Goal: Information Seeking & Learning: Learn about a topic

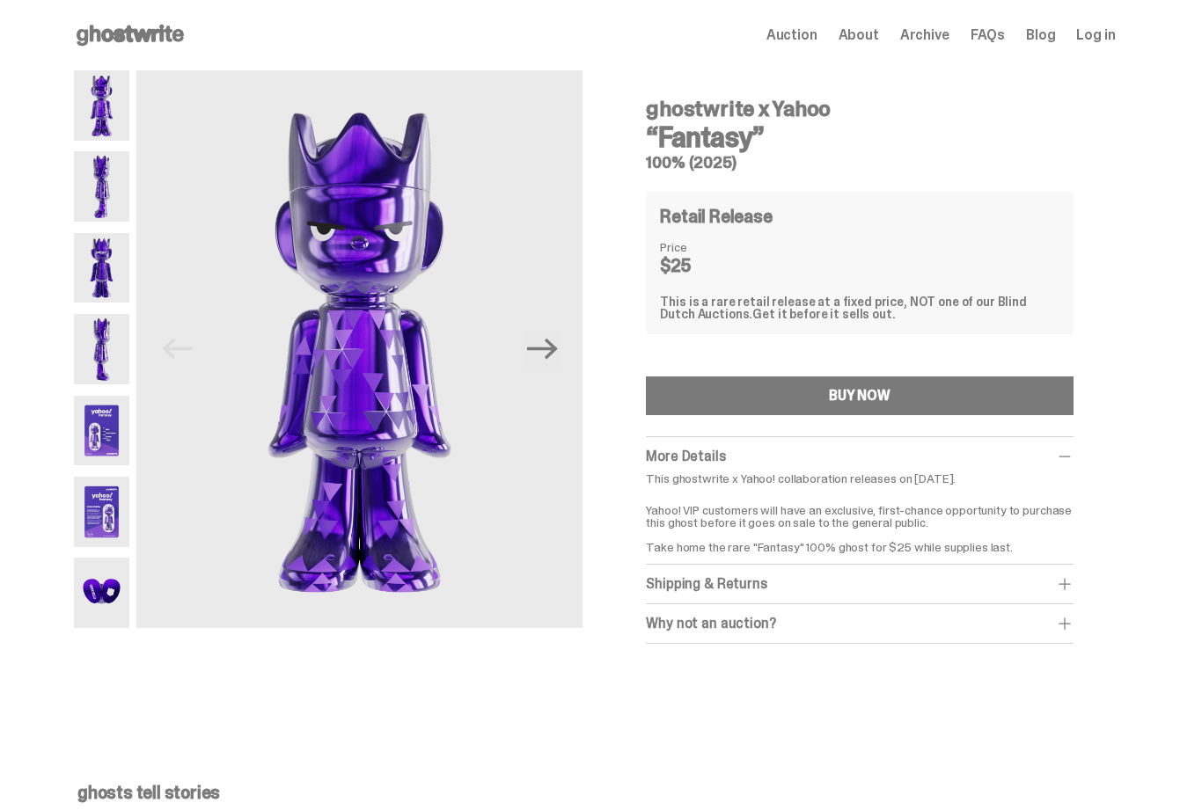
click at [111, 112] on img at bounding box center [102, 105] width 56 height 70
click at [106, 184] on img at bounding box center [102, 186] width 56 height 70
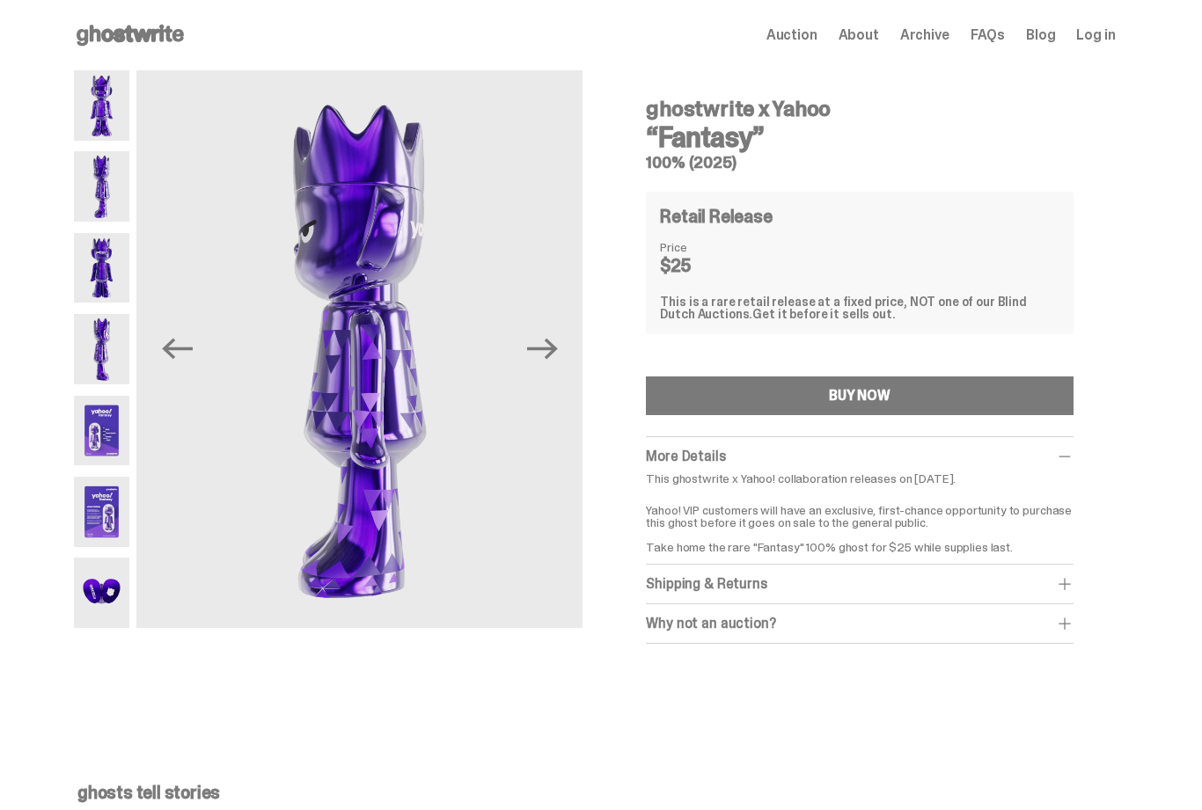
click at [109, 271] on img at bounding box center [102, 268] width 56 height 70
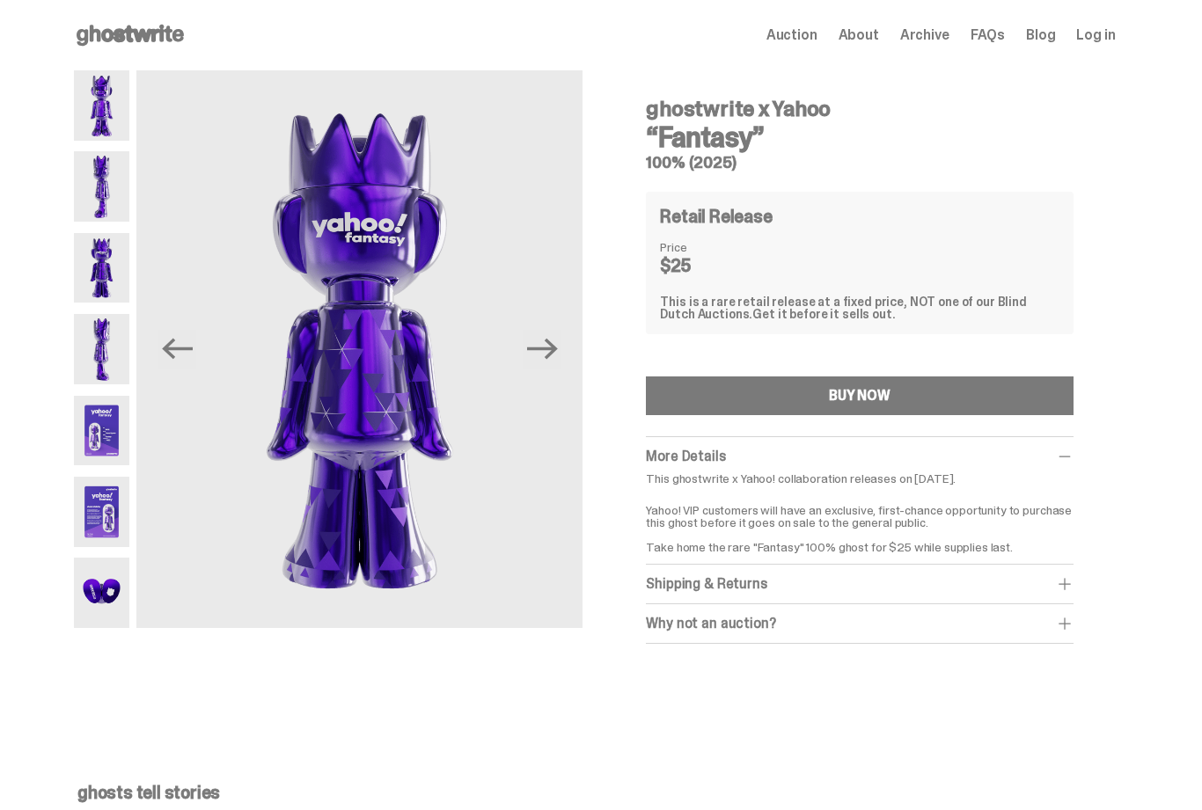
click at [114, 344] on img at bounding box center [102, 349] width 56 height 70
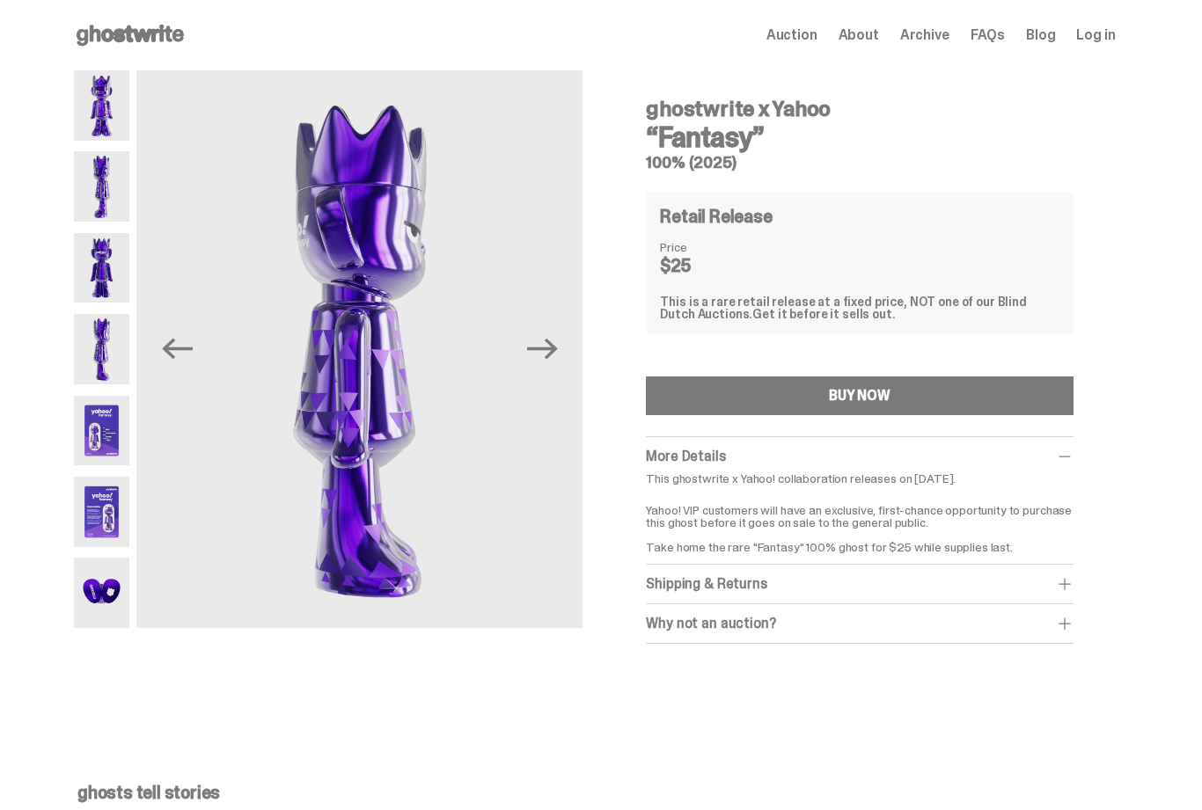
click at [110, 416] on img at bounding box center [102, 431] width 56 height 70
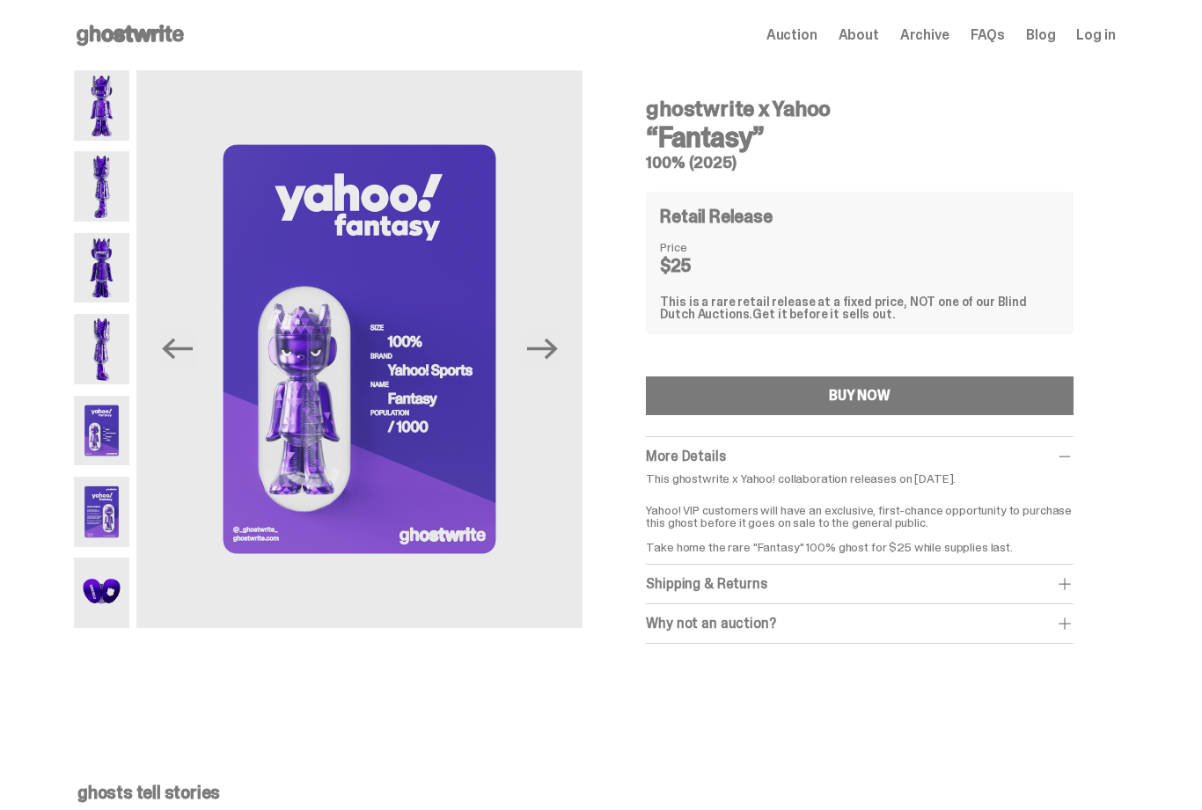
click at [100, 513] on img at bounding box center [102, 512] width 56 height 70
